Goal: Information Seeking & Learning: Understand process/instructions

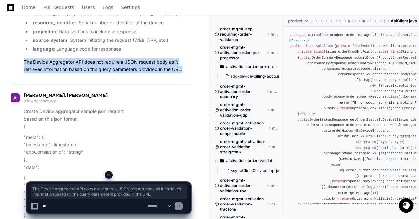
scroll to position [1661, 0]
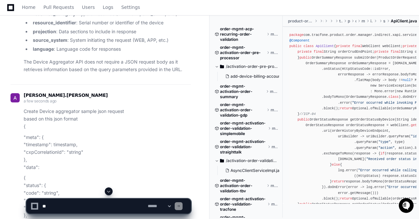
click at [104, 35] on li "projection : Data sections to include in response" at bounding box center [111, 32] width 160 height 8
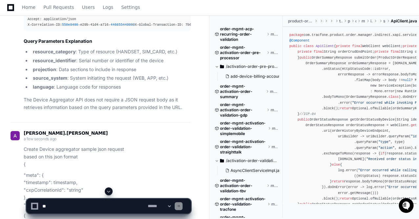
scroll to position [1632, 0]
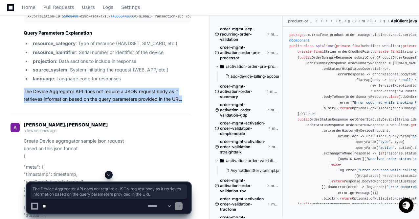
drag, startPoint x: 23, startPoint y: 118, endPoint x: 184, endPoint y: 128, distance: 161.0
click at [184, 103] on div "Thinking Device Aggregator Sample JSON Request The Device Aggregator API is typ…" at bounding box center [101, 4] width 180 height 198
copy p "The Device Aggregator API does not require a JSON request body as it retrieves …"
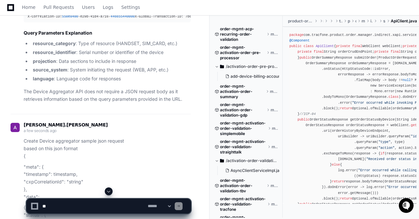
click at [103, 82] on li "language : Language code for responses" at bounding box center [111, 79] width 160 height 8
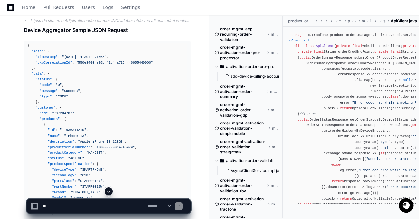
scroll to position [1984, 0]
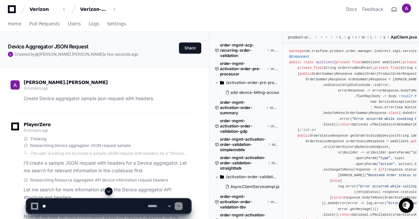
scroll to position [0, 0]
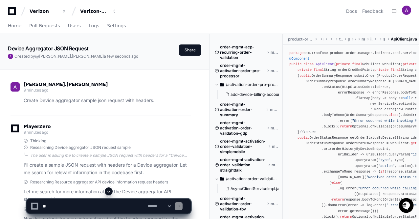
click at [109, 191] on span at bounding box center [108, 190] width 5 height 5
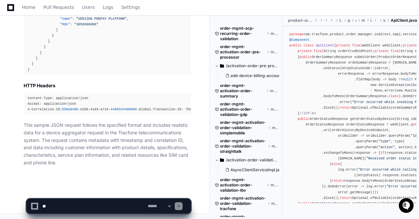
click at [98, 203] on textarea at bounding box center [93, 205] width 105 height 14
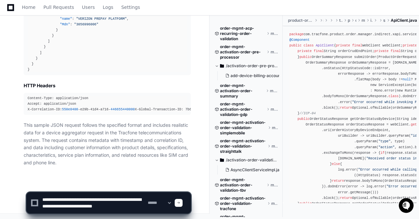
scroll to position [2, 0]
type textarea "**********"
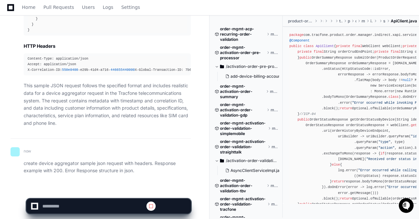
scroll to position [2664, 0]
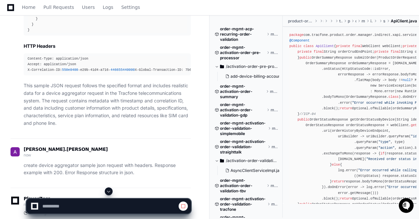
click at [109, 192] on span at bounding box center [108, 190] width 5 height 5
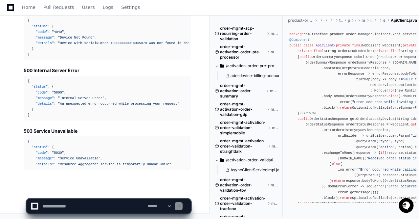
scroll to position [3880, 0]
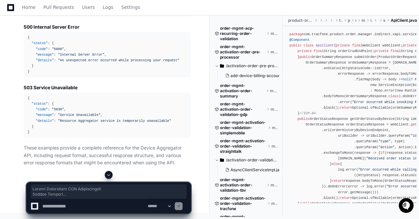
scroll to position [3923, 0]
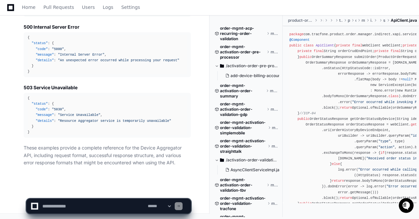
click at [84, 162] on p "These examples provide a complete reference for the Device Aggregator API, incl…" at bounding box center [107, 155] width 167 height 22
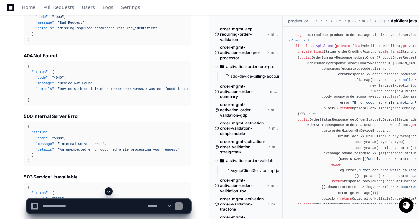
scroll to position [3777, 0]
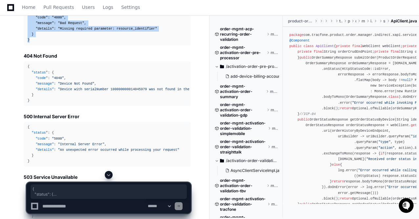
drag, startPoint x: 26, startPoint y: 63, endPoint x: 38, endPoint y: 96, distance: 35.9
click at [38, 46] on pre "{ "status" : { "code" : "4000" , "message" : "Bad Request" , "details" : "Missi…" at bounding box center [107, 23] width 167 height 45
copy div "{ "status" : { "code" : "4000" , "message" : "Bad Request" , "details" : "Missi…"
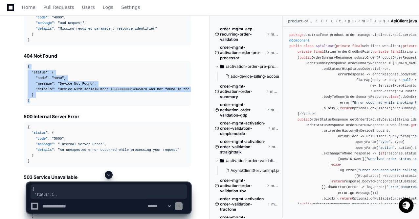
drag, startPoint x: 32, startPoint y: 157, endPoint x: 24, endPoint y: 120, distance: 38.4
click at [24, 106] on pre "{ "status" : { "code" : "4040" , "message" : "Device Not Found" , "details" : "…" at bounding box center [107, 83] width 167 height 45
copy div "{ "status" : { "code" : "4040" , "message" : "Device Not Found" , "details" : "…"
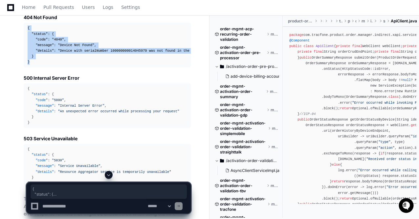
scroll to position [3831, 0]
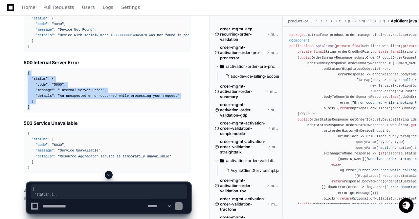
drag, startPoint x: 32, startPoint y: 164, endPoint x: 26, endPoint y: 131, distance: 33.0
click at [26, 112] on pre "{ "status" : { "code" : "5000" , "message" : "Internal Server Error" , "details…" at bounding box center [107, 90] width 167 height 45
copy div "{ "status" : { "code" : "5000" , "message" : "Internal Server Error" , "details…"
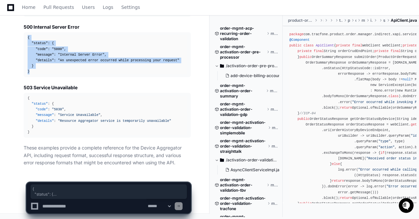
scroll to position [3920, 0]
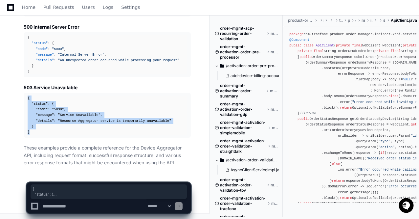
drag, startPoint x: 35, startPoint y: 135, endPoint x: 23, endPoint y: 101, distance: 36.6
copy div "{ "status" : { "code" : "5030" , "message" : "Service Unavailable" , "details" …"
click at [60, 111] on span ""5030"" at bounding box center [58, 109] width 12 height 4
